Goal: Task Accomplishment & Management: Complete application form

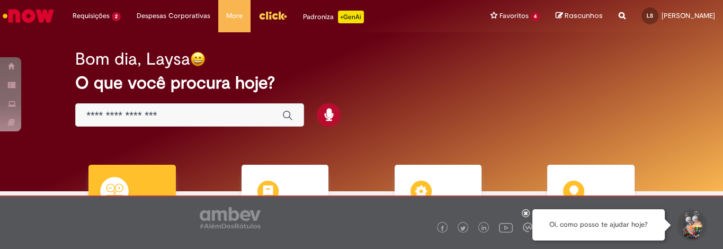
drag, startPoint x: 0, startPoint y: 0, endPoint x: 38, endPoint y: 15, distance: 40.9
click at [38, 15] on img "Ir para a Homepage" at bounding box center [28, 15] width 55 height 21
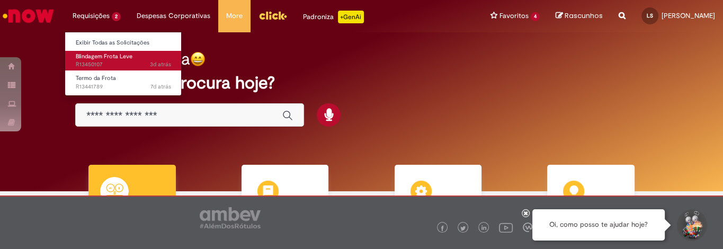
click at [105, 59] on span "Blindagem Frota Leve" at bounding box center [104, 56] width 57 height 8
